Goal: Task Accomplishment & Management: Use online tool/utility

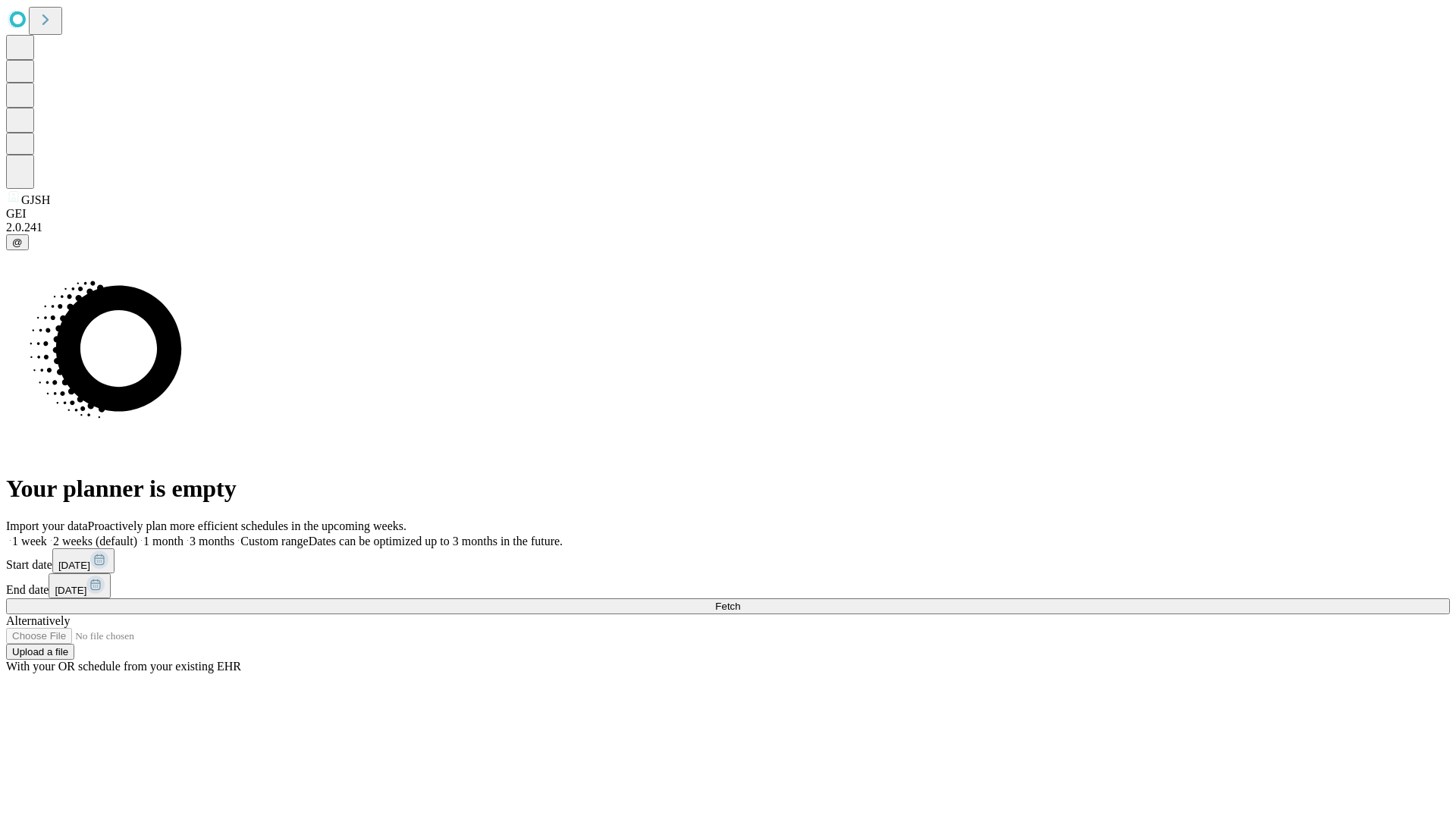
click at [183, 535] on label "1 month" at bounding box center [160, 541] width 46 height 13
click at [740, 601] on span "Fetch" at bounding box center [728, 606] width 25 height 12
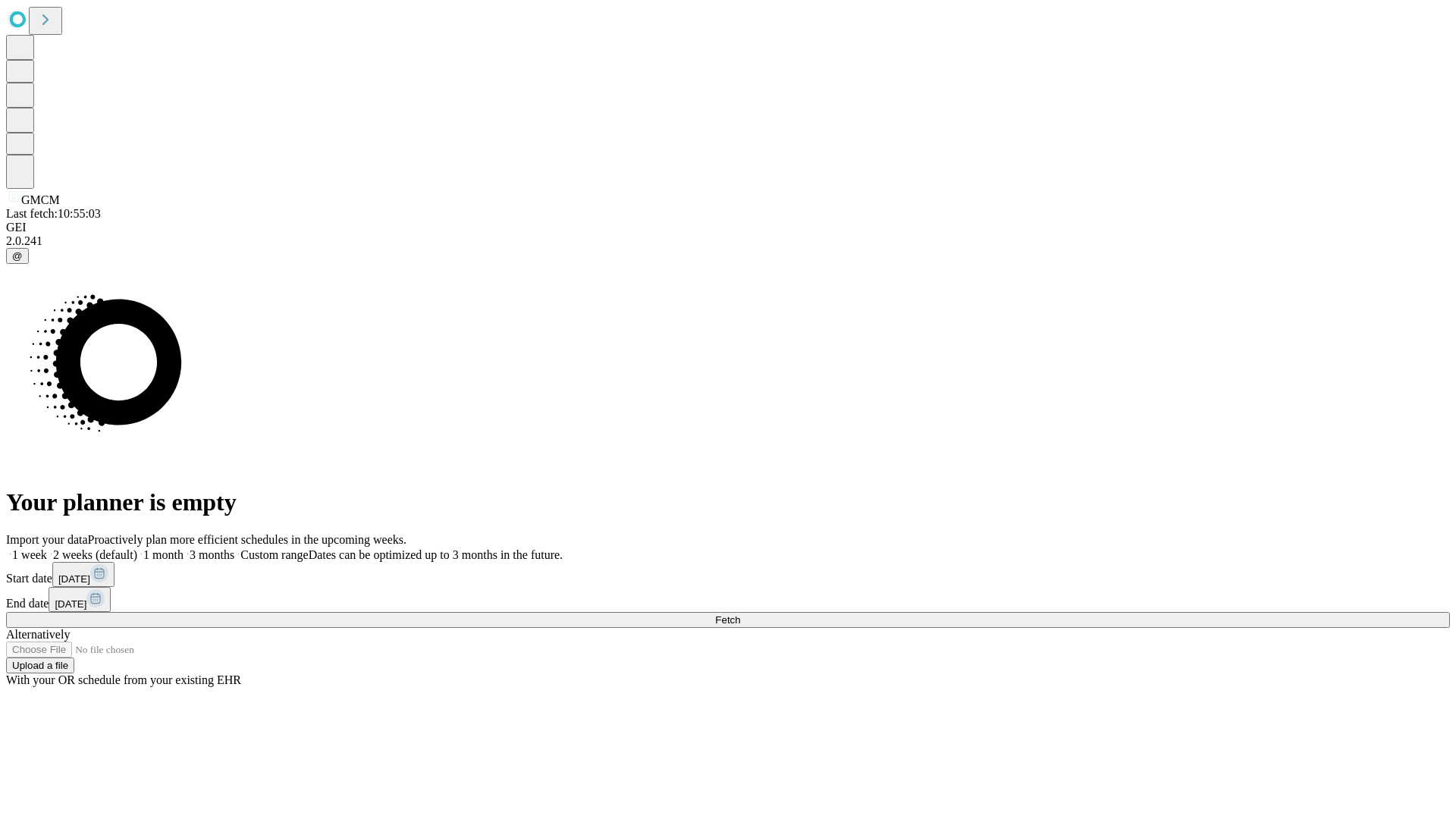
click at [183, 548] on label "1 month" at bounding box center [160, 555] width 46 height 13
click at [740, 614] on span "Fetch" at bounding box center [728, 619] width 25 height 12
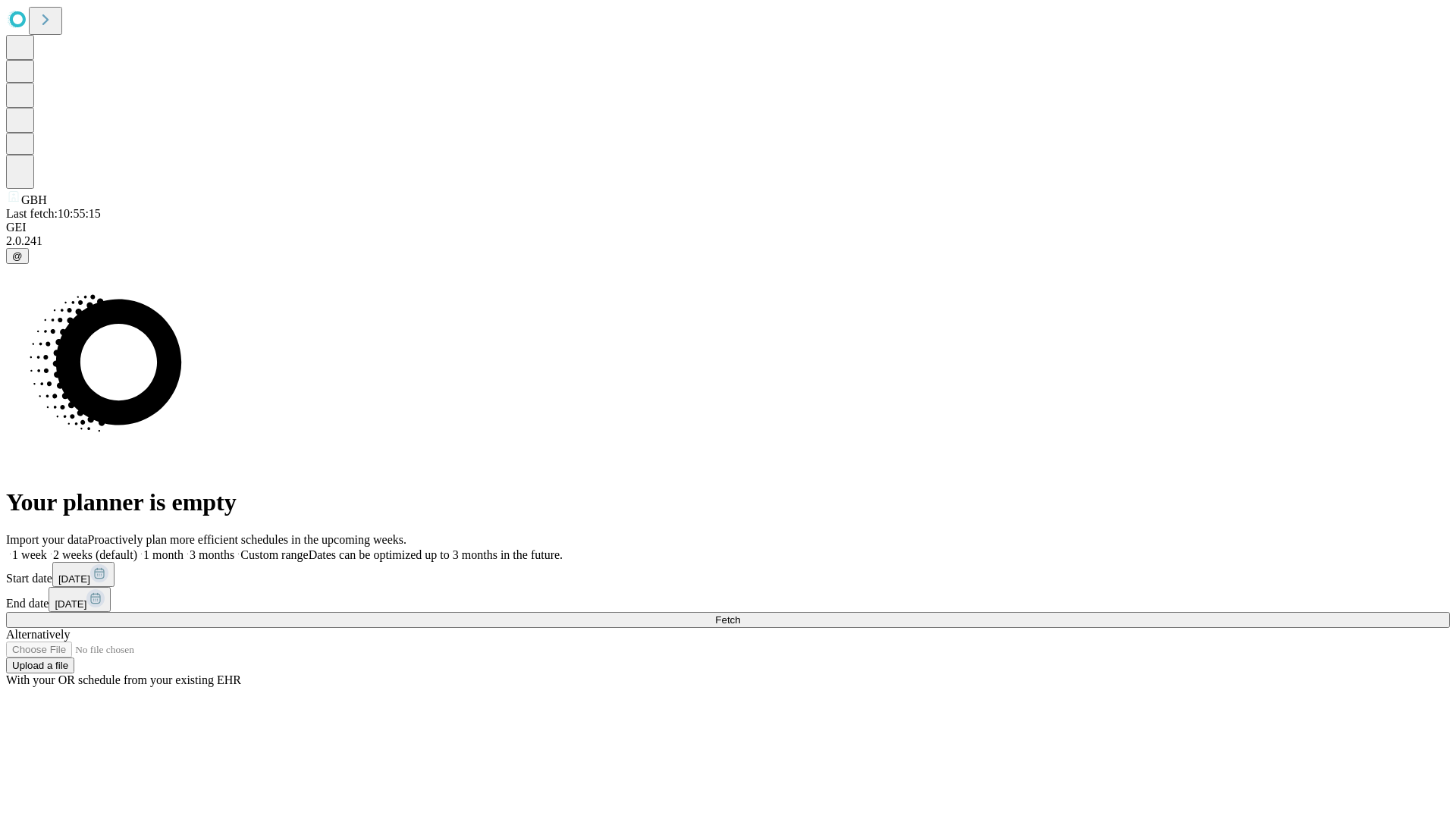
click at [183, 548] on label "1 month" at bounding box center [160, 555] width 46 height 13
click at [740, 614] on span "Fetch" at bounding box center [728, 619] width 25 height 12
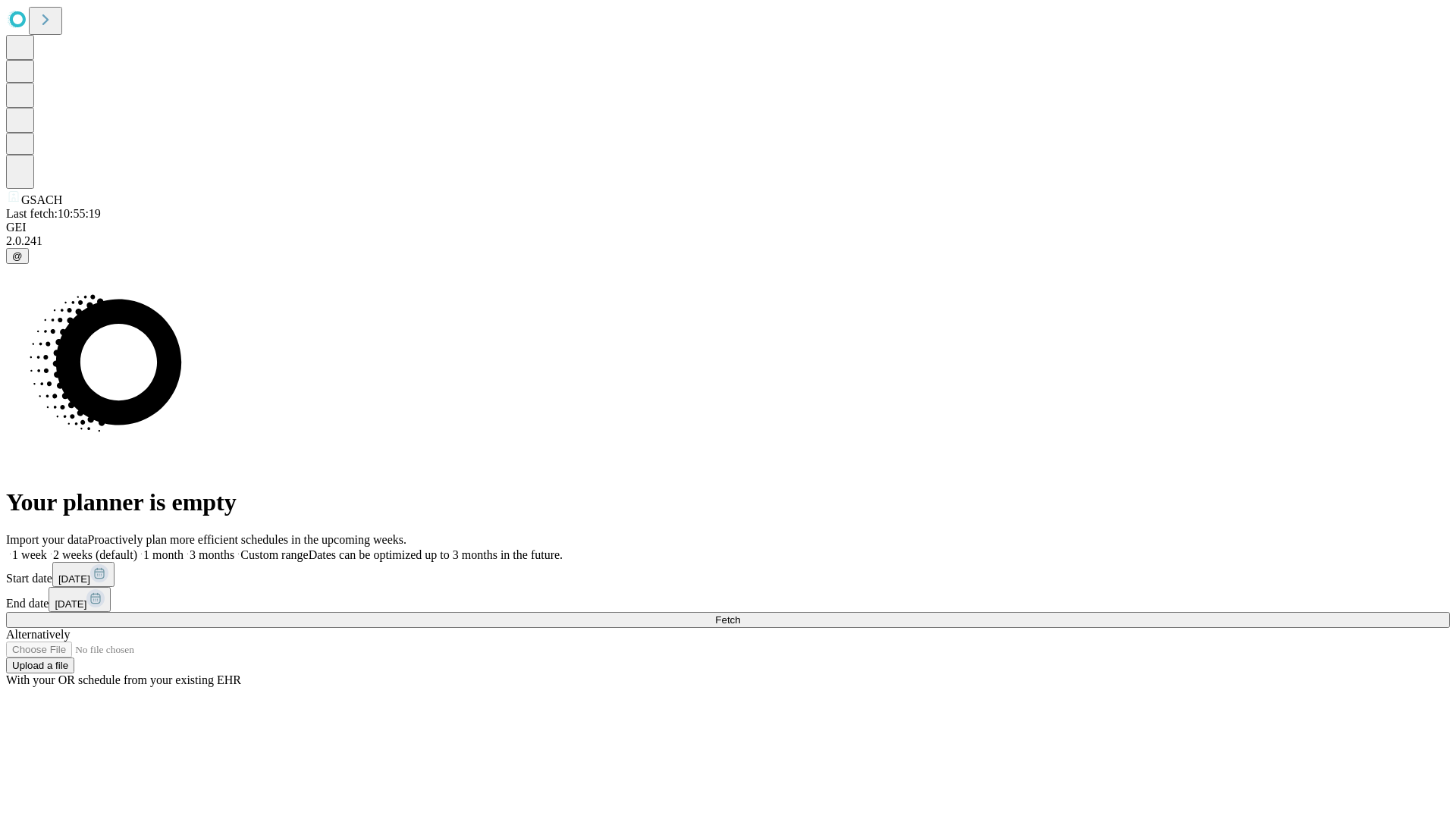
click at [183, 548] on label "1 month" at bounding box center [160, 555] width 46 height 13
click at [740, 614] on span "Fetch" at bounding box center [728, 619] width 25 height 12
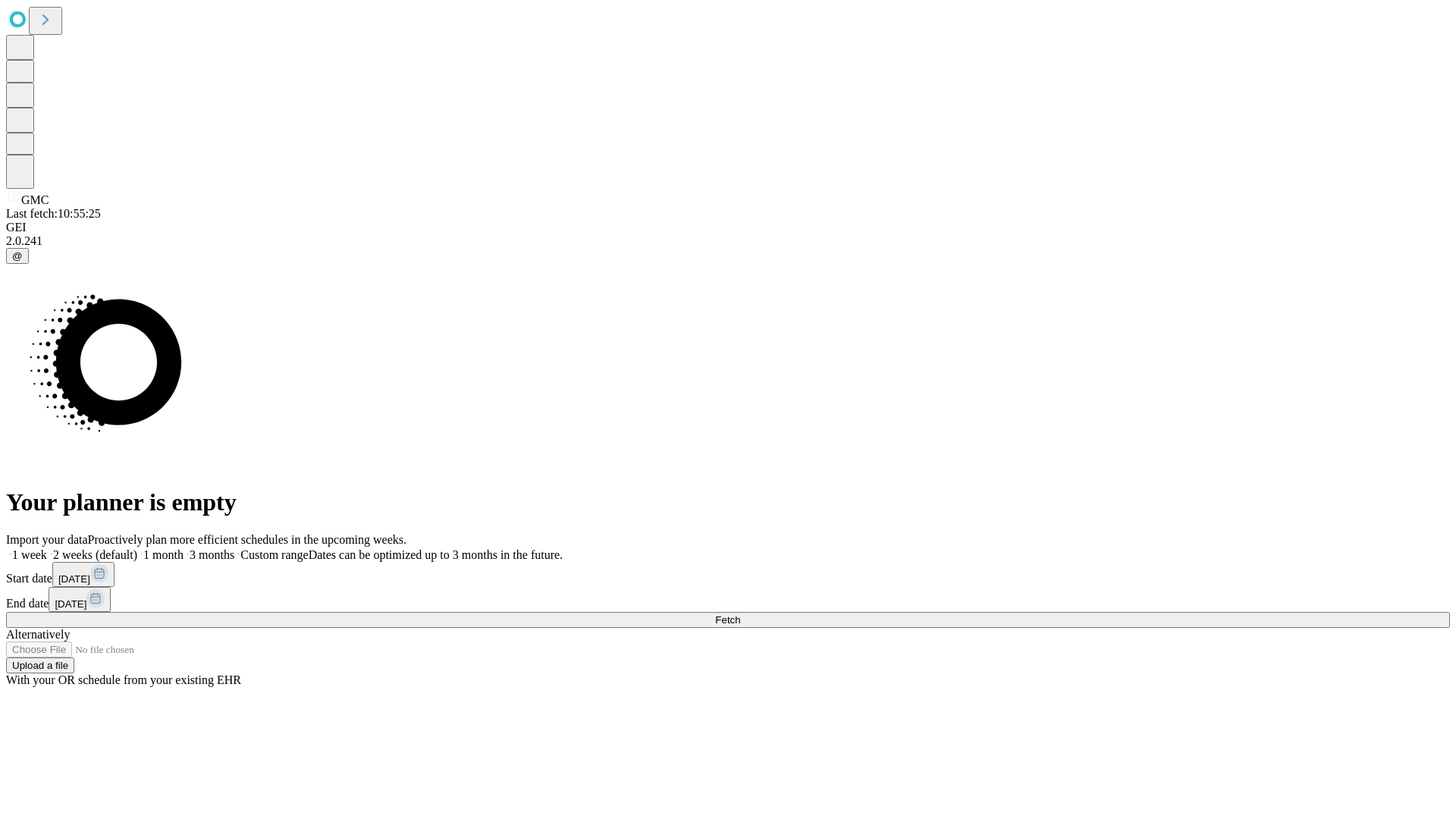
click at [183, 548] on label "1 month" at bounding box center [160, 555] width 46 height 13
click at [740, 614] on span "Fetch" at bounding box center [728, 619] width 25 height 12
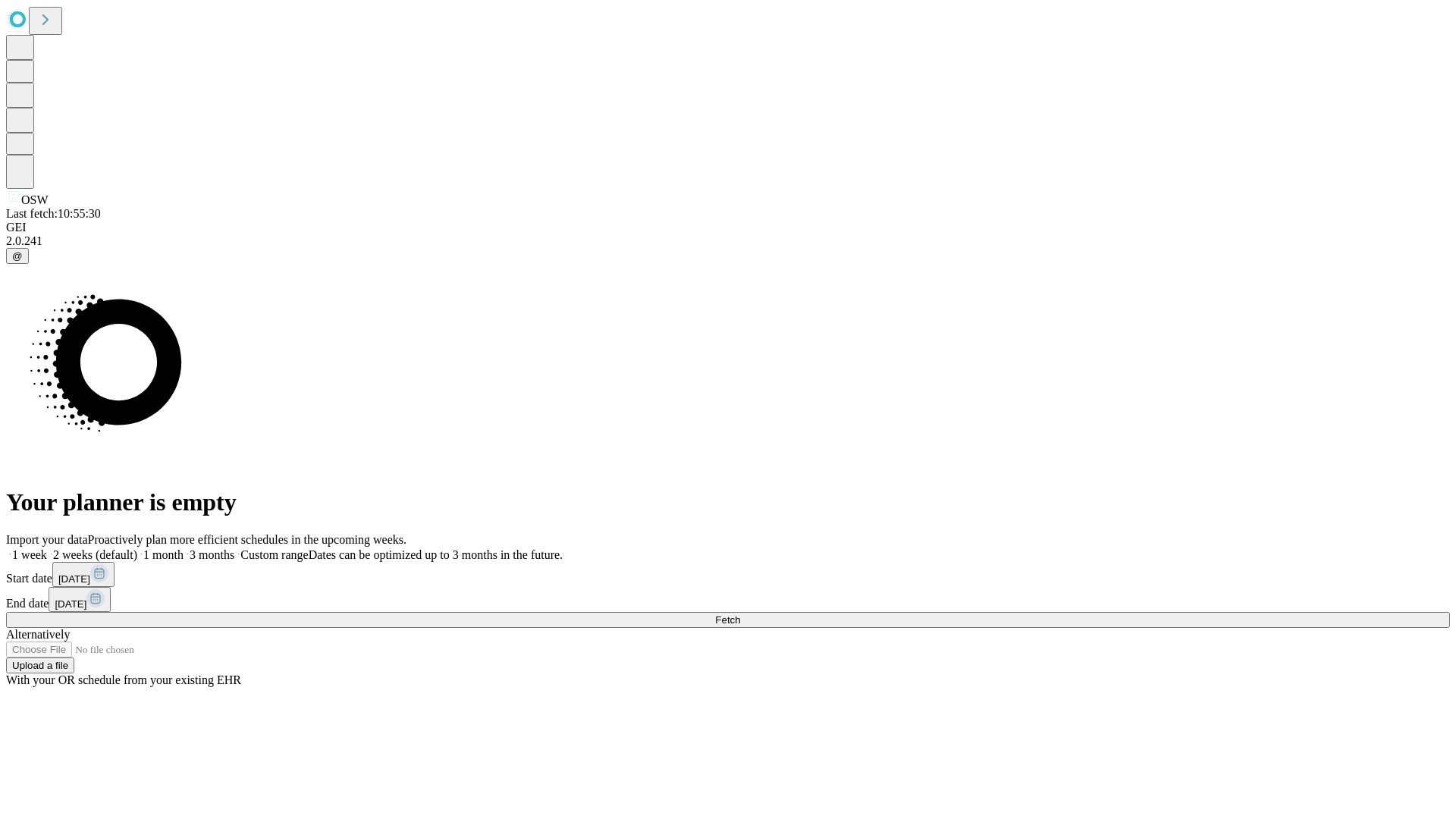
click at [183, 548] on label "1 month" at bounding box center [160, 555] width 46 height 13
click at [740, 614] on span "Fetch" at bounding box center [728, 619] width 25 height 12
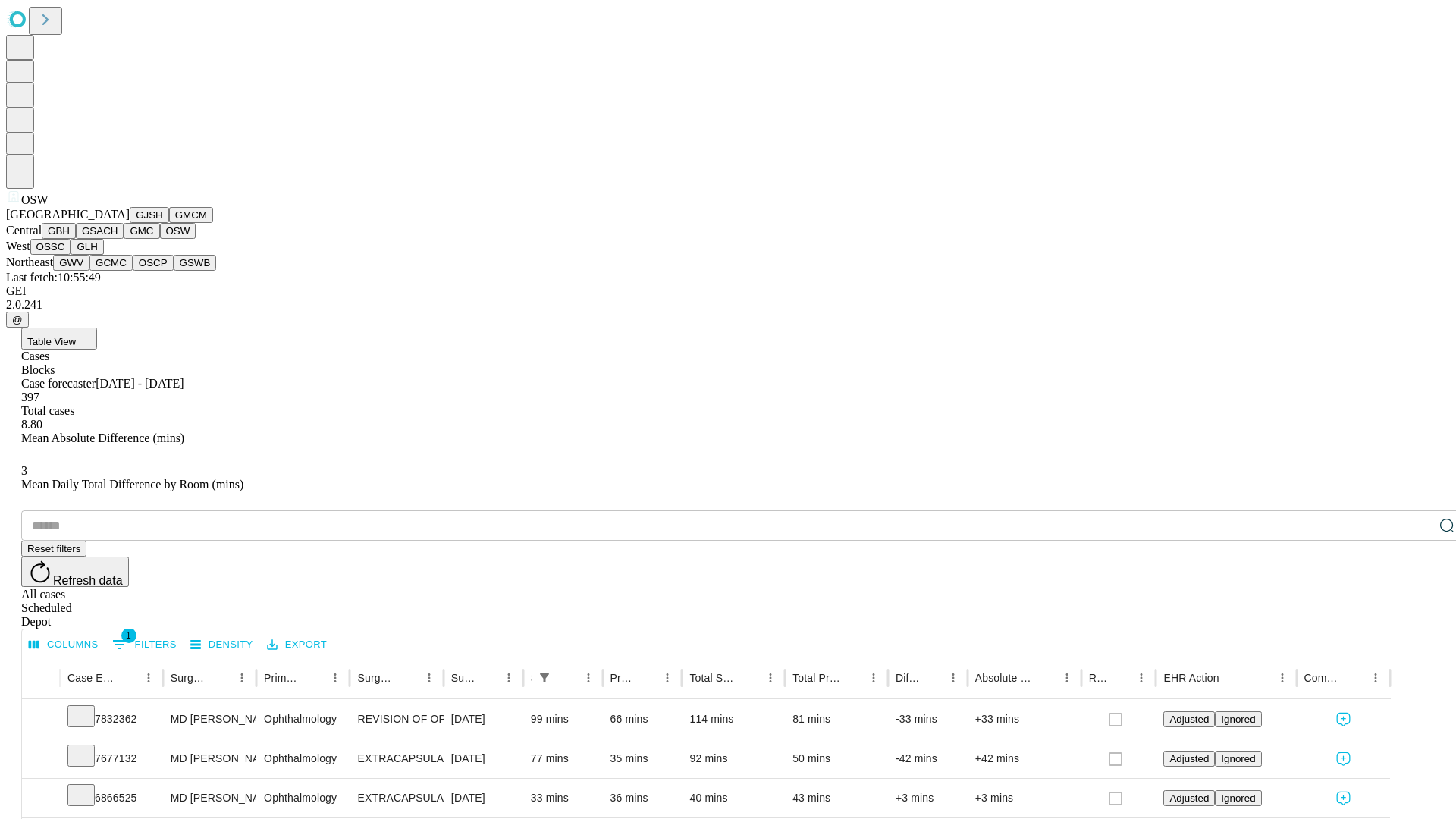
click at [71, 254] on button "OSSC" at bounding box center [51, 247] width 41 height 16
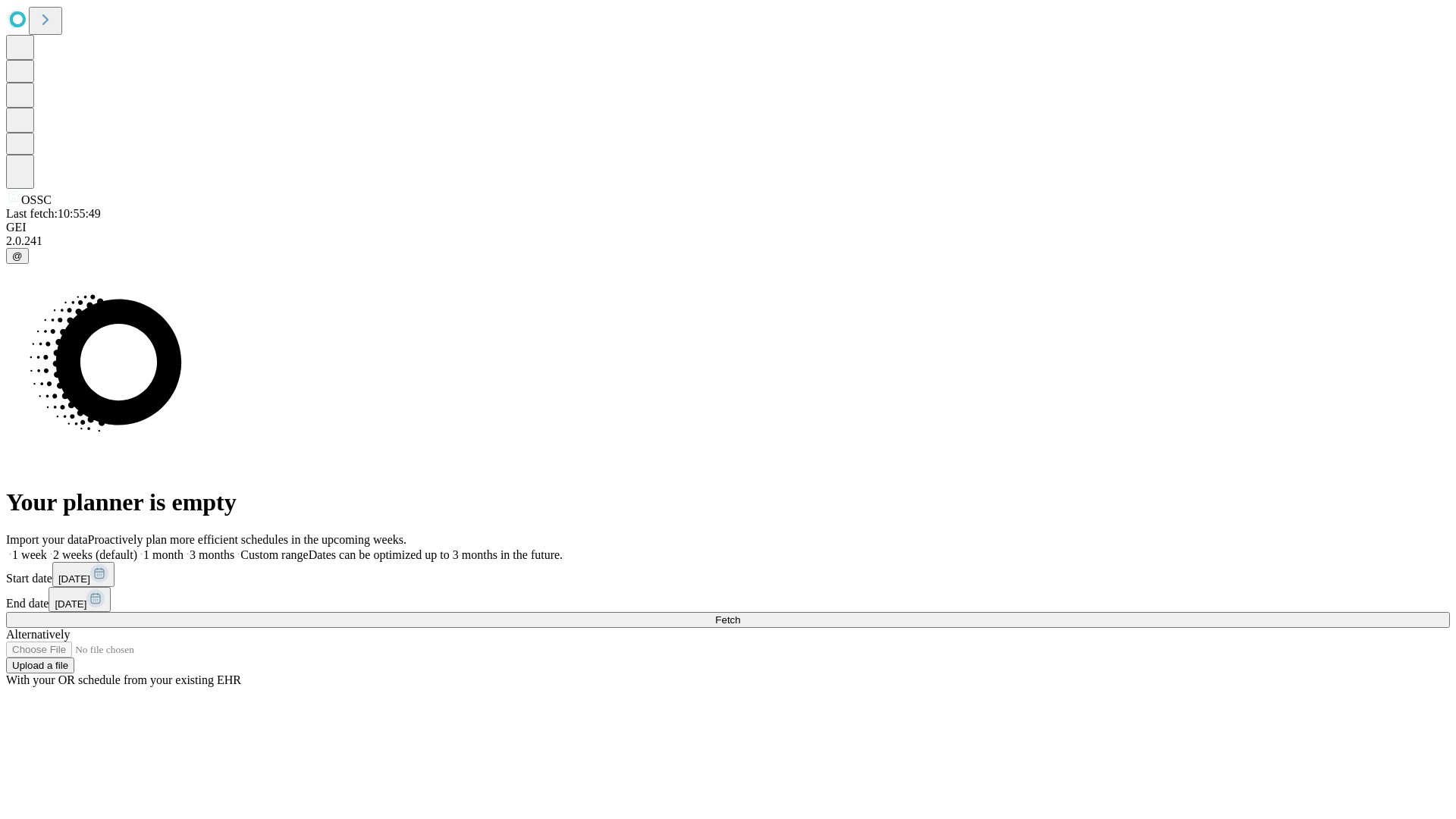
click at [183, 548] on label "1 month" at bounding box center [160, 555] width 46 height 13
click at [740, 614] on span "Fetch" at bounding box center [728, 619] width 25 height 12
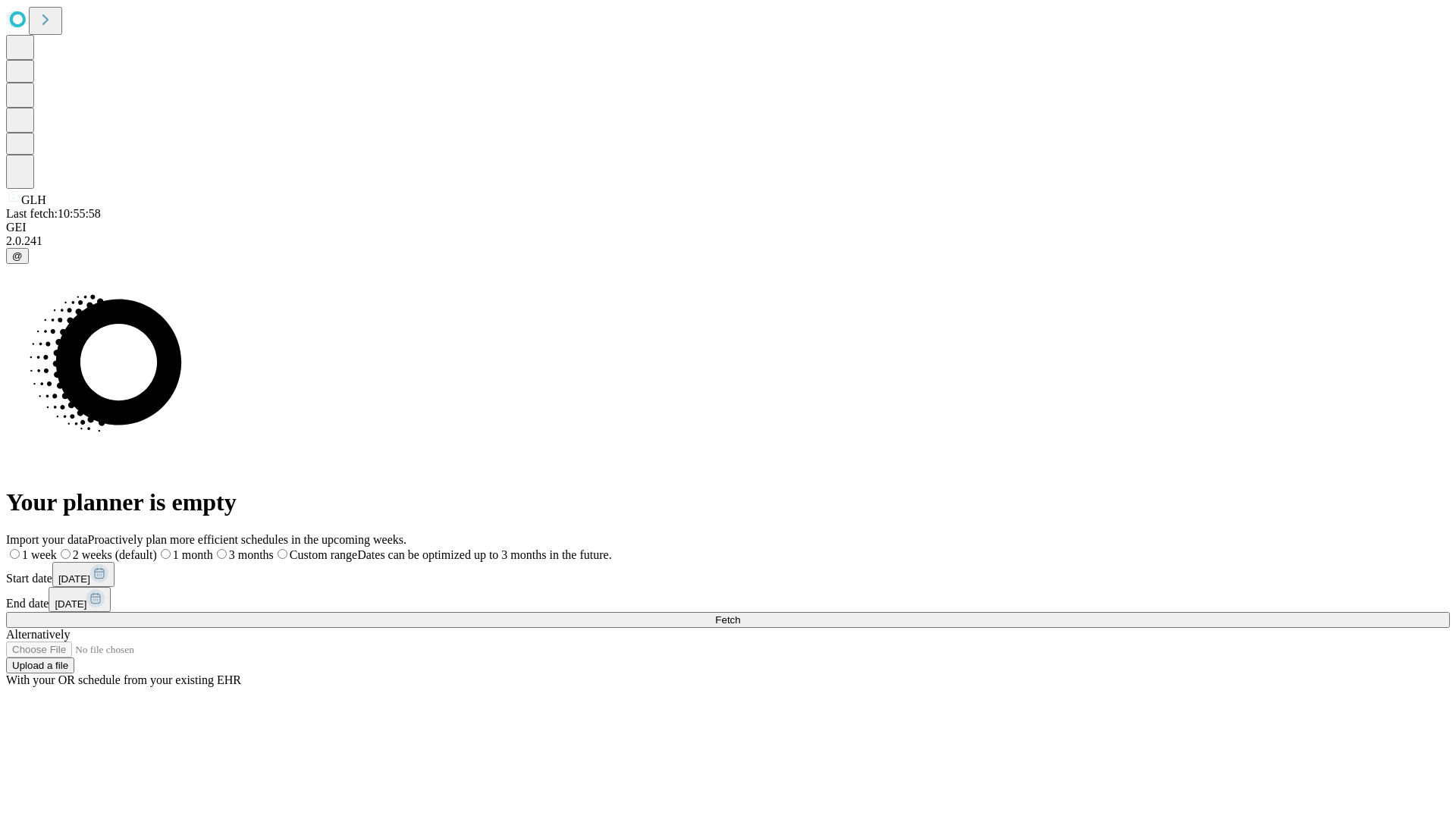
click at [213, 548] on label "1 month" at bounding box center [185, 555] width 56 height 13
click at [740, 614] on span "Fetch" at bounding box center [728, 619] width 25 height 12
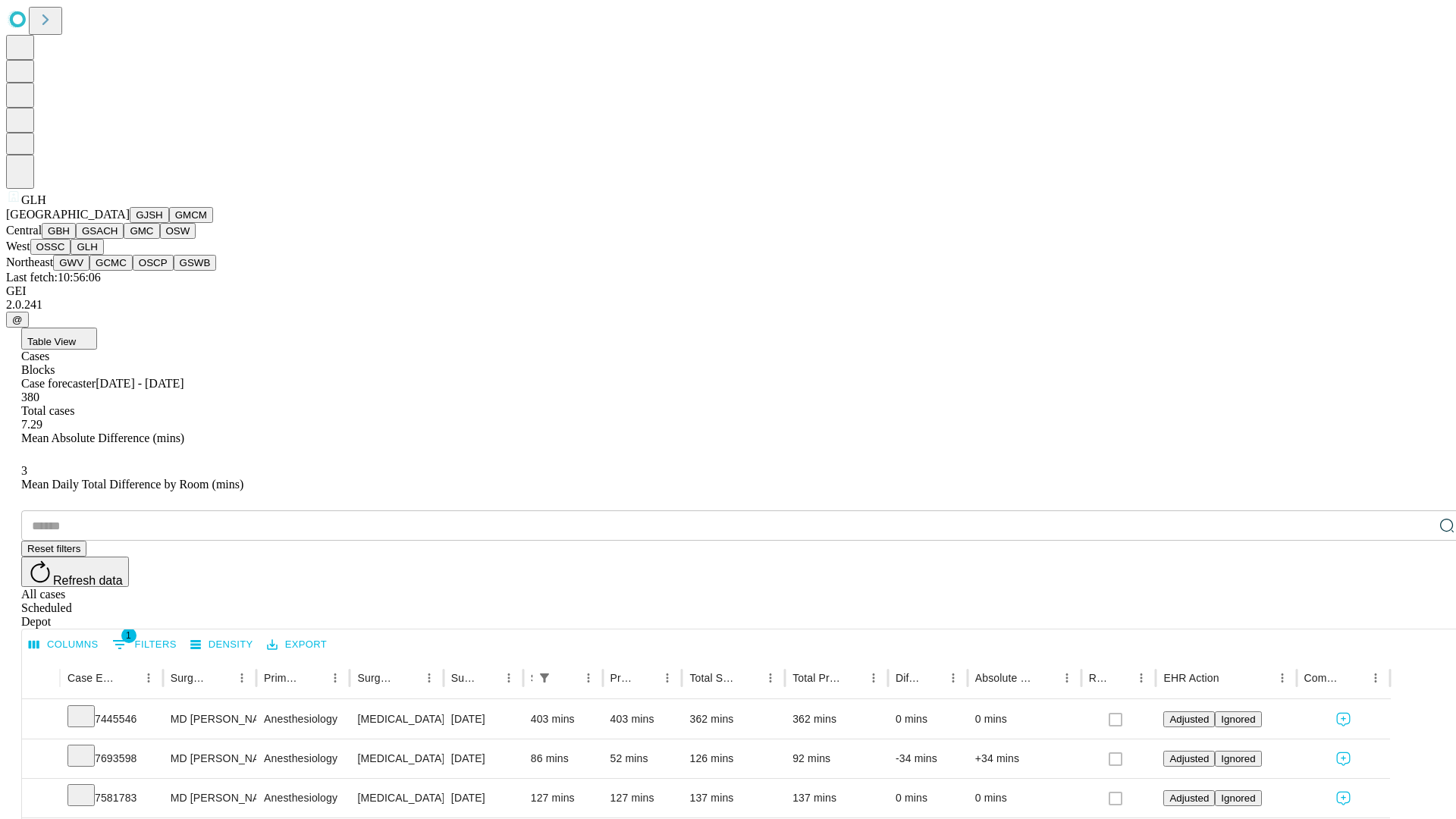
click at [90, 271] on button "GWV" at bounding box center [71, 263] width 36 height 16
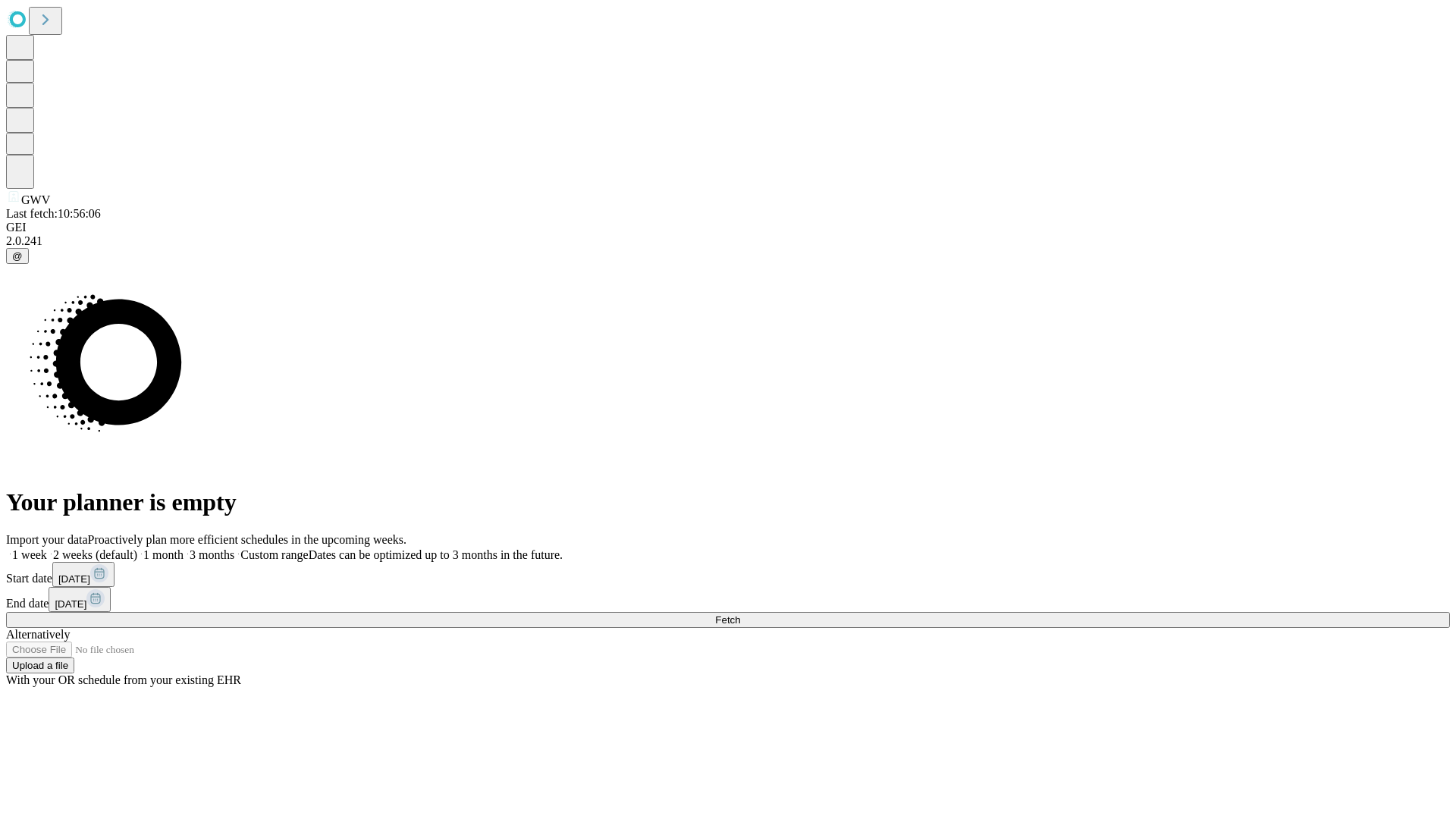
click at [183, 548] on label "1 month" at bounding box center [160, 555] width 46 height 13
click at [740, 614] on span "Fetch" at bounding box center [728, 619] width 25 height 12
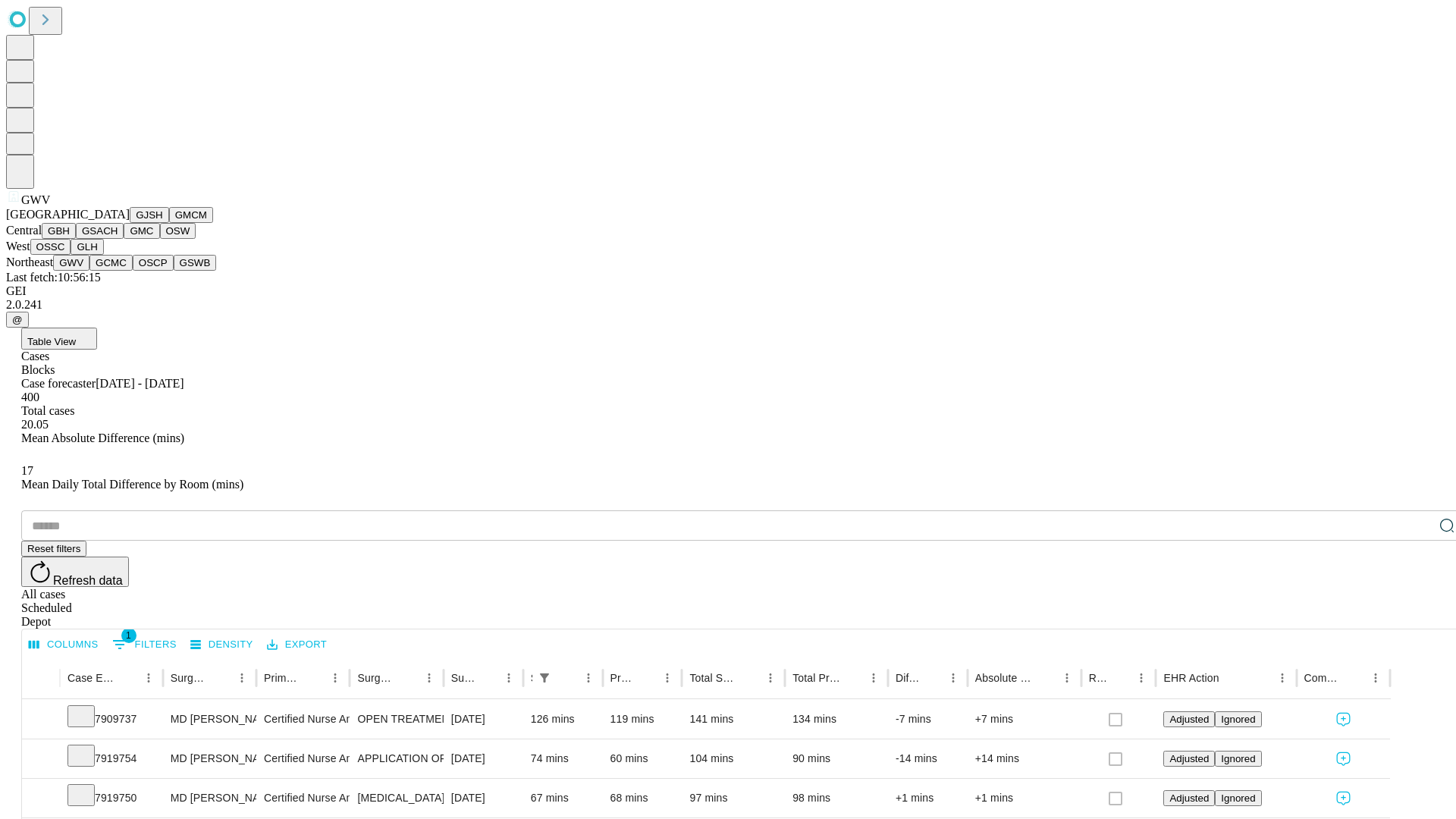
click at [118, 271] on button "GCMC" at bounding box center [112, 263] width 43 height 16
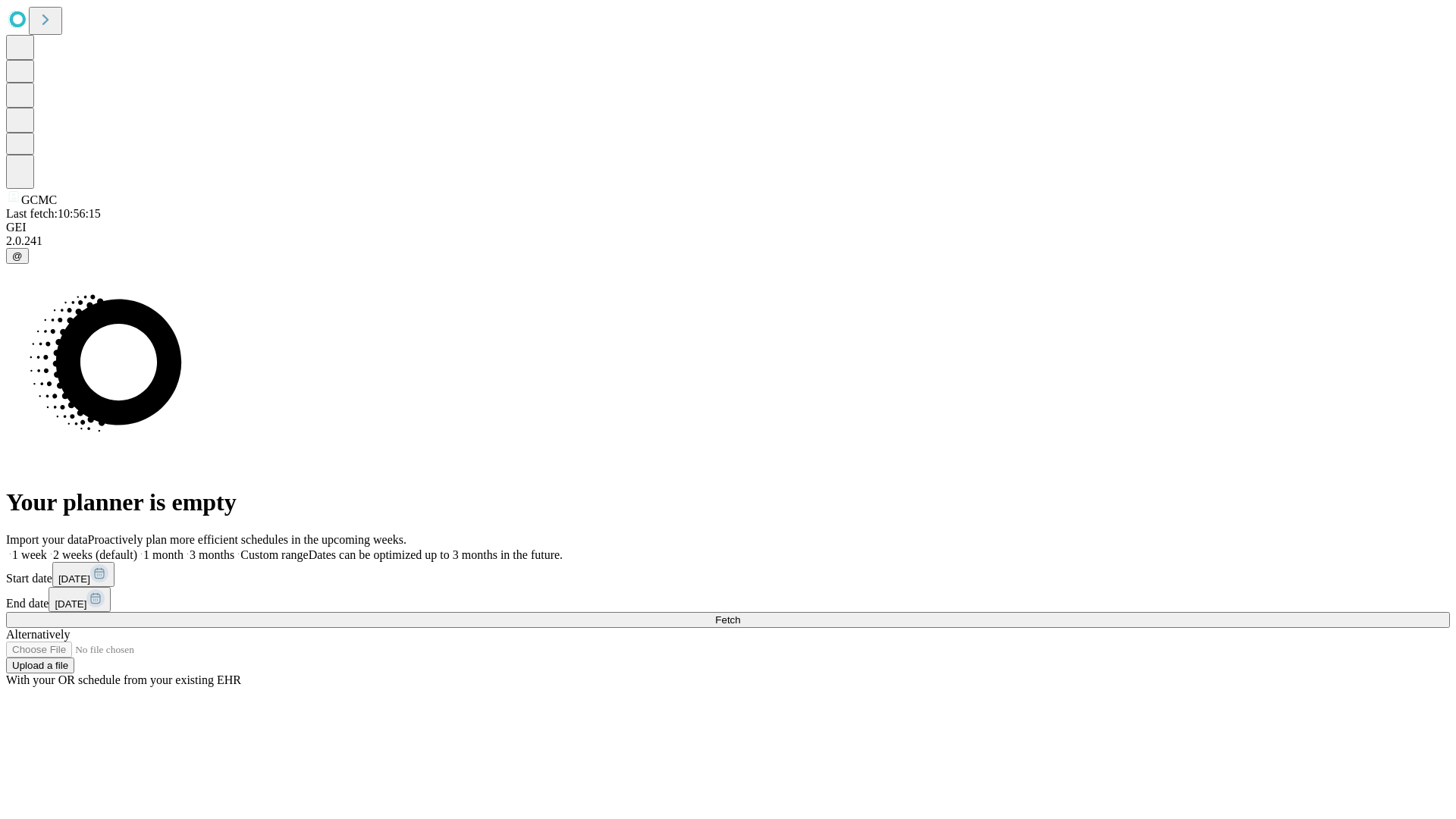
click at [183, 548] on label "1 month" at bounding box center [160, 555] width 46 height 13
click at [740, 614] on span "Fetch" at bounding box center [728, 619] width 25 height 12
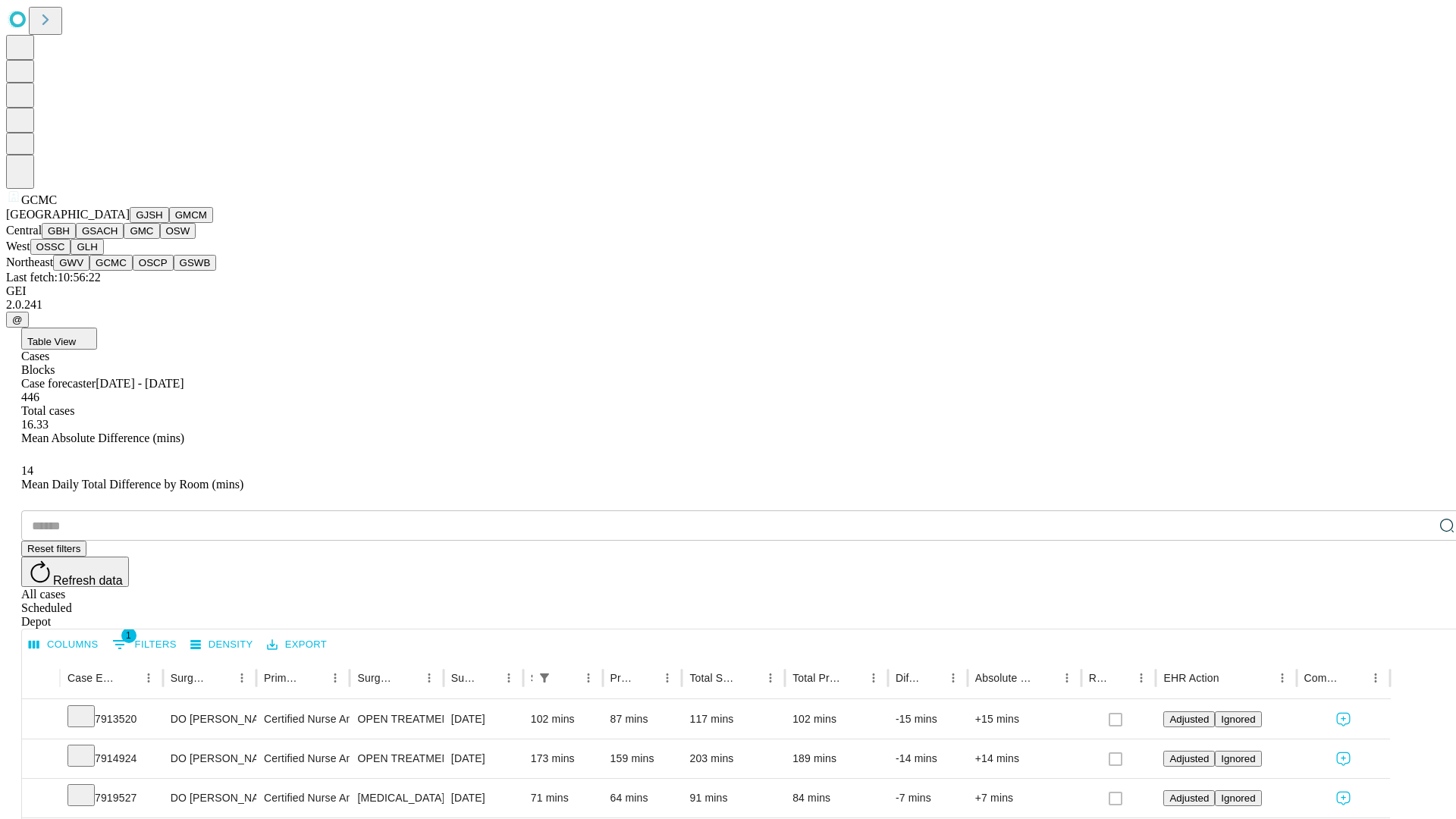
click at [133, 271] on button "OSCP" at bounding box center [154, 263] width 41 height 16
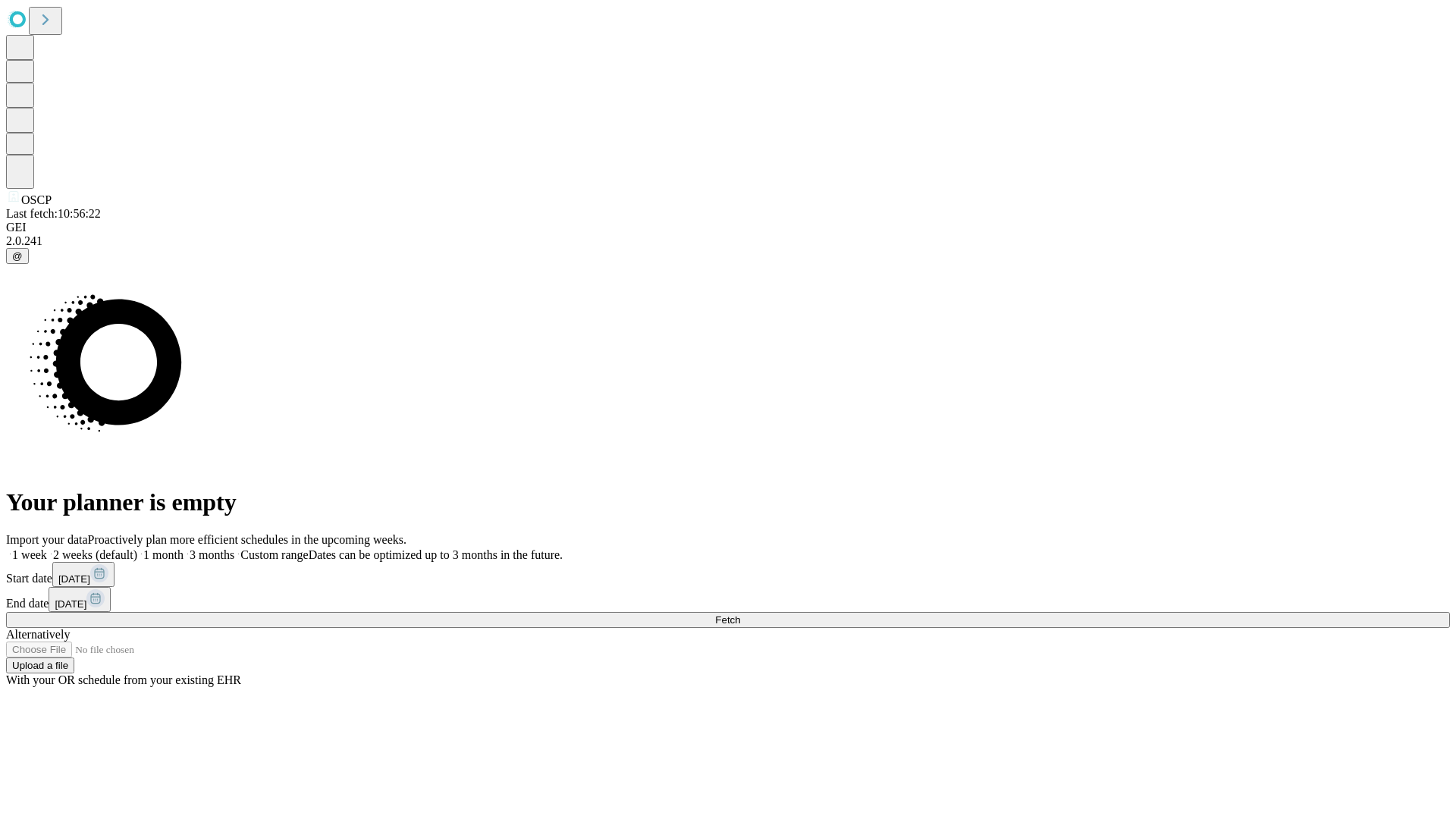
click at [740, 614] on span "Fetch" at bounding box center [728, 619] width 25 height 12
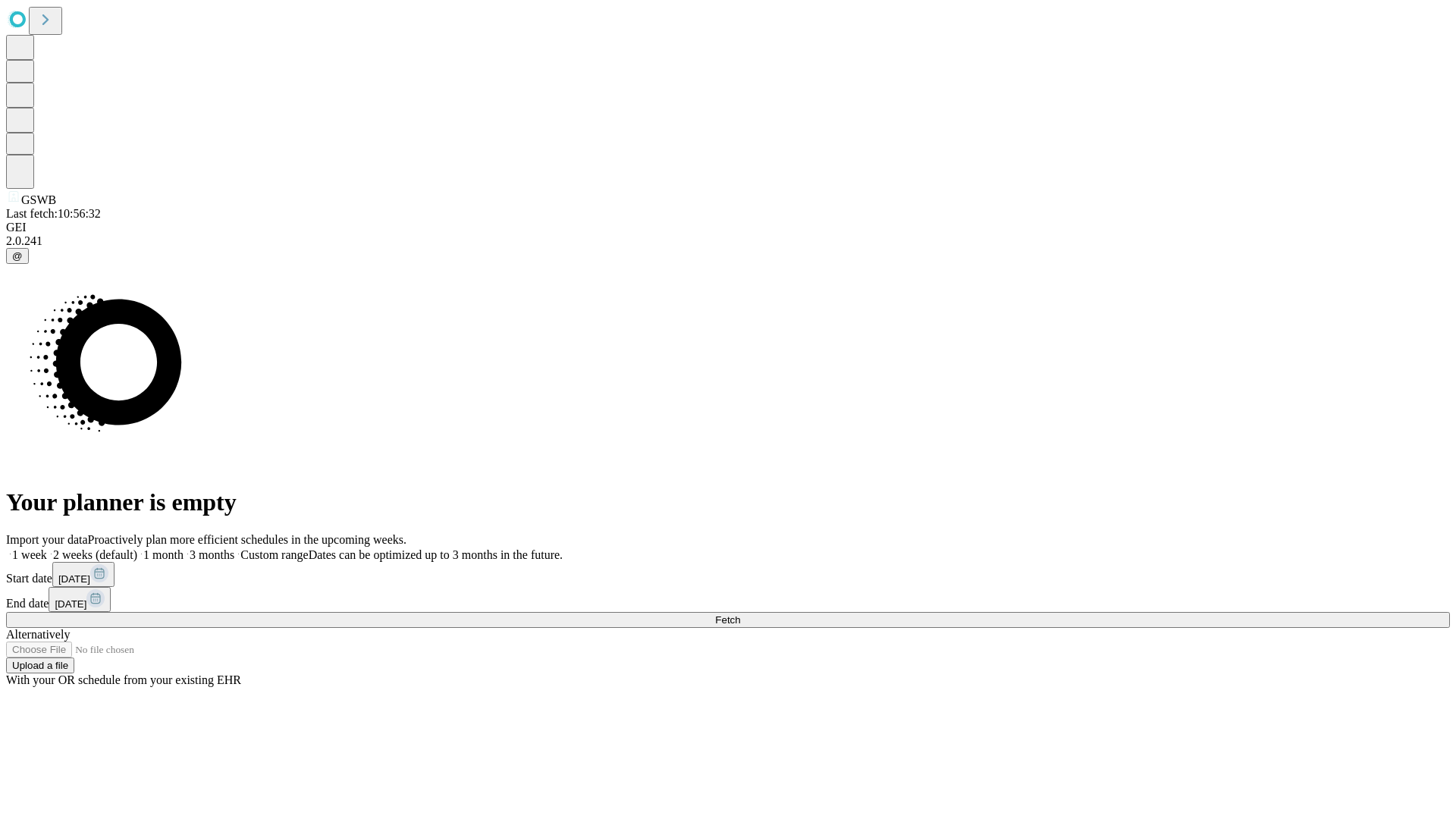
click at [183, 548] on label "1 month" at bounding box center [160, 555] width 46 height 13
click at [740, 614] on span "Fetch" at bounding box center [728, 619] width 25 height 12
